Goal: Use online tool/utility

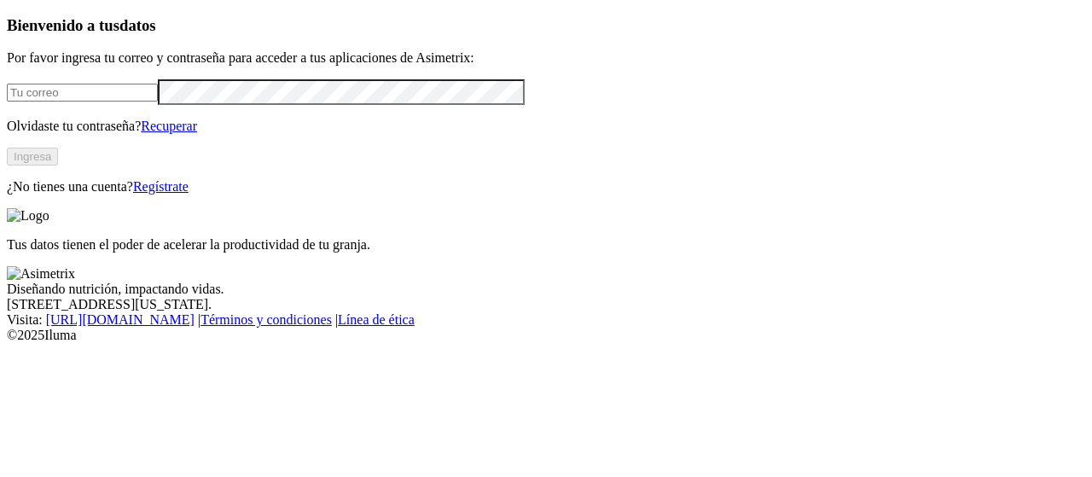
type input "[EMAIL_ADDRESS][PERSON_NAME][DOMAIN_NAME]"
click at [58, 165] on button "Ingresa" at bounding box center [32, 157] width 51 height 18
